Goal: Find specific page/section: Find specific page/section

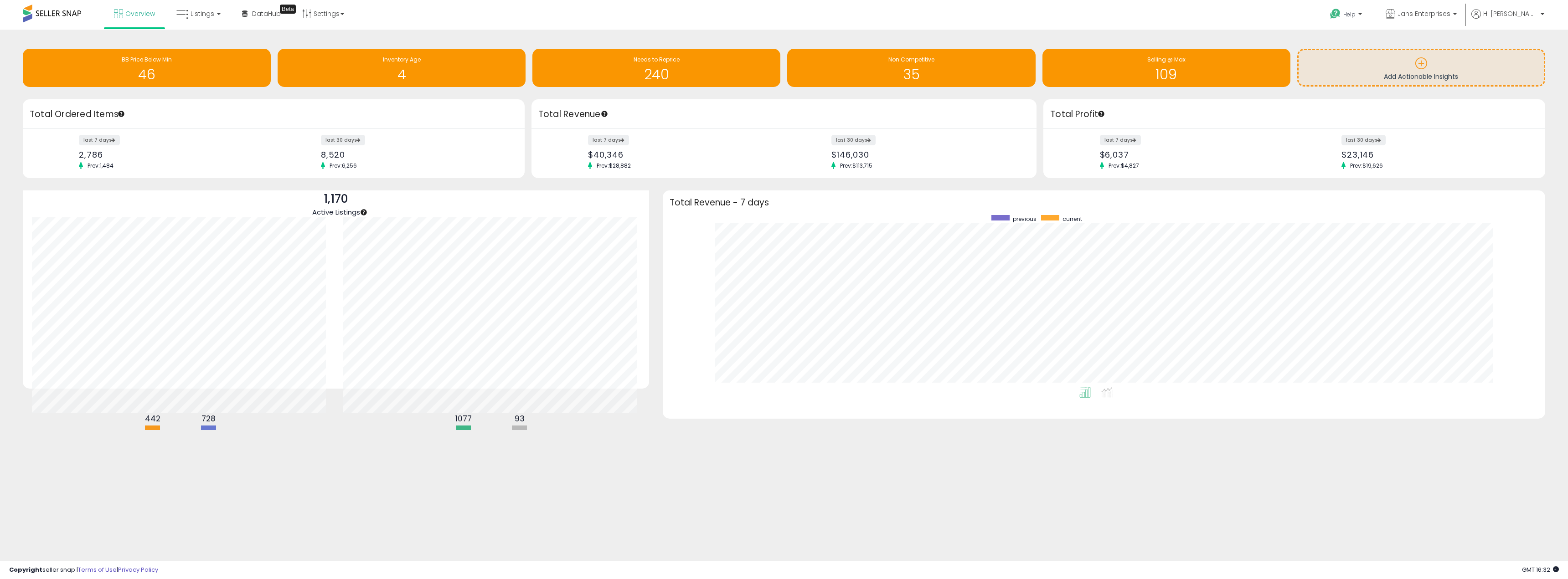
scroll to position [46, 0]
click at [137, 9] on span "Overview" at bounding box center [140, 13] width 30 height 9
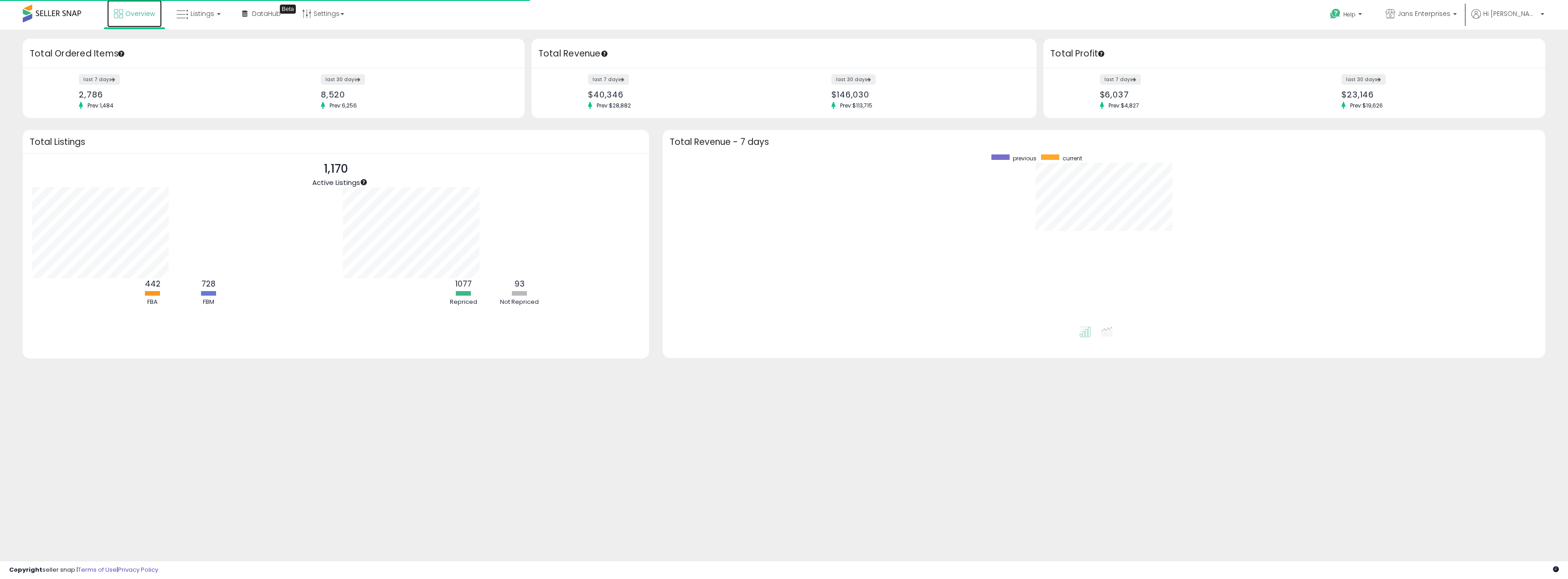
drag, startPoint x: 0, startPoint y: 0, endPoint x: 139, endPoint y: 12, distance: 139.5
click at [139, 12] on span "Overview" at bounding box center [140, 13] width 30 height 9
click at [198, 16] on span "Listings" at bounding box center [202, 13] width 24 height 9
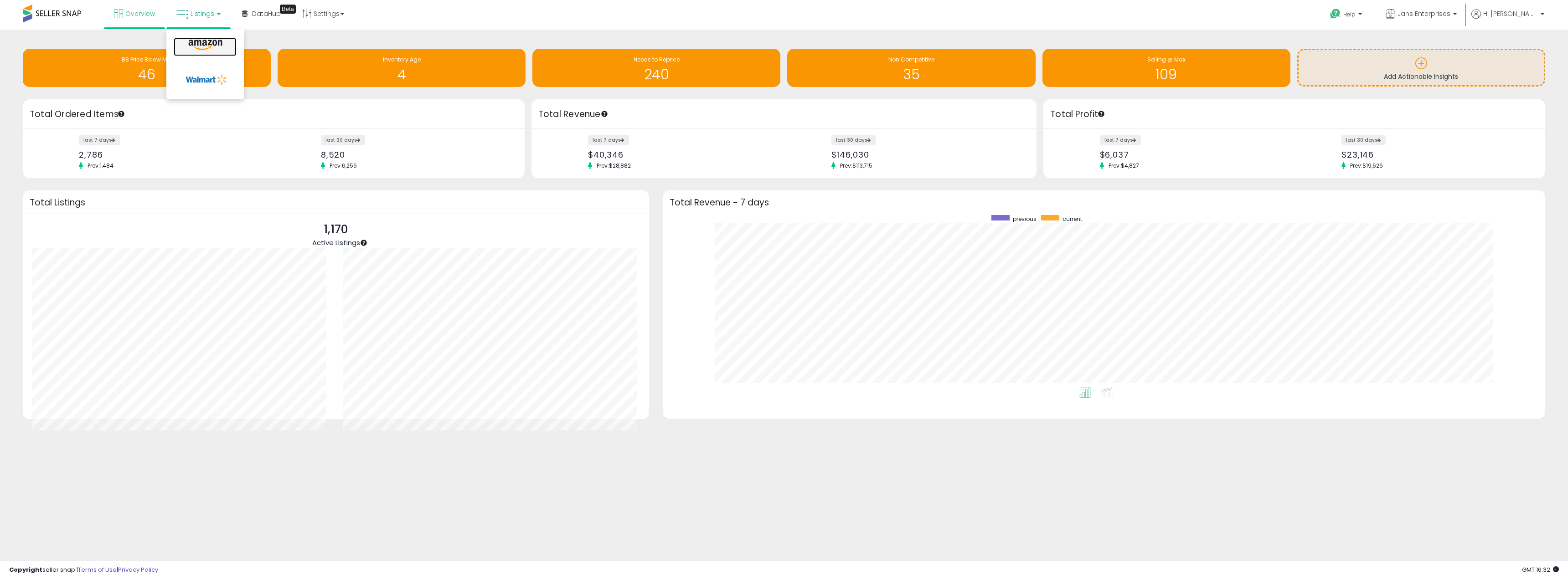
click at [193, 41] on icon at bounding box center [205, 44] width 40 height 12
